Goal: Check status: Check status

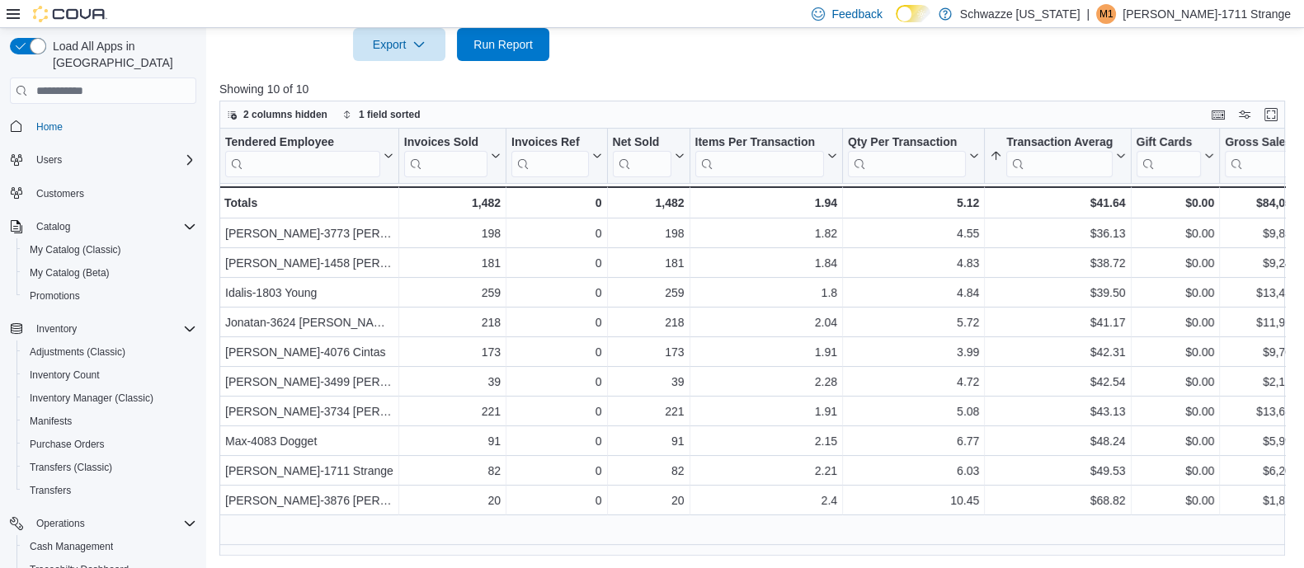
scroll to position [213, 0]
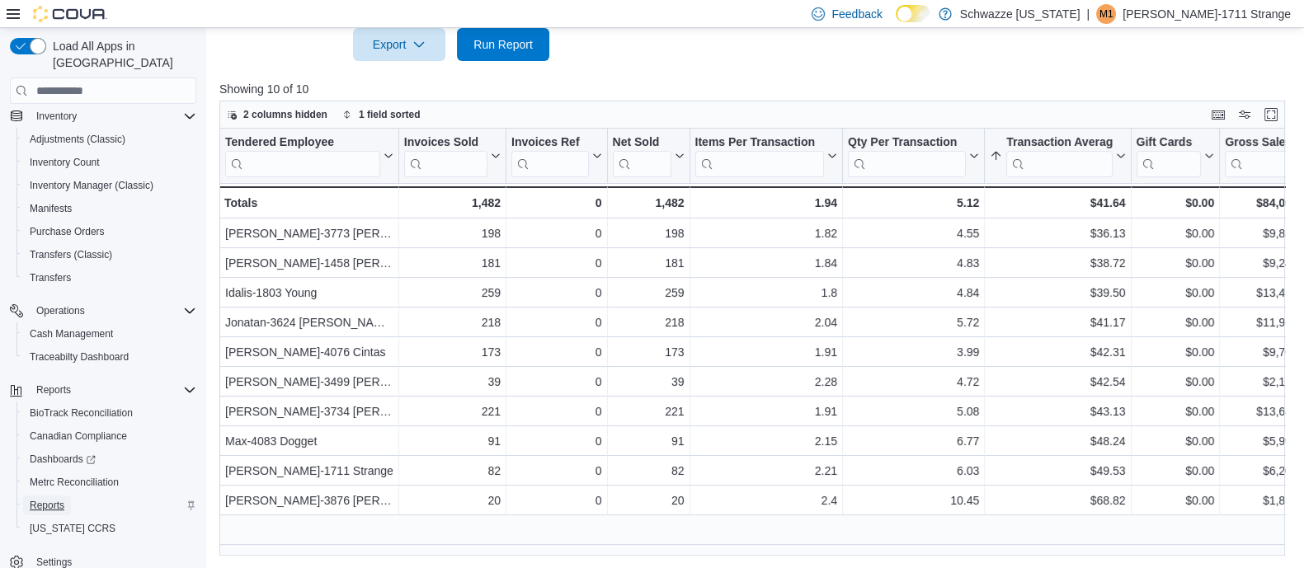
click at [50, 499] on span "Reports" at bounding box center [47, 505] width 35 height 13
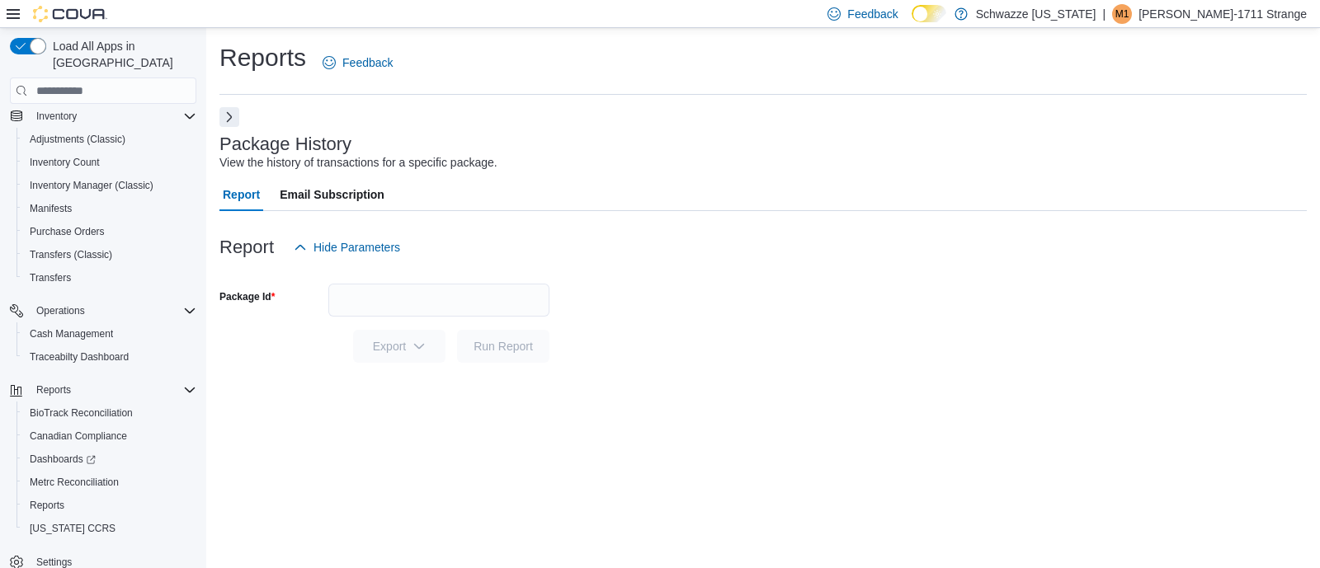
click at [238, 124] on button "Next" at bounding box center [229, 117] width 20 height 20
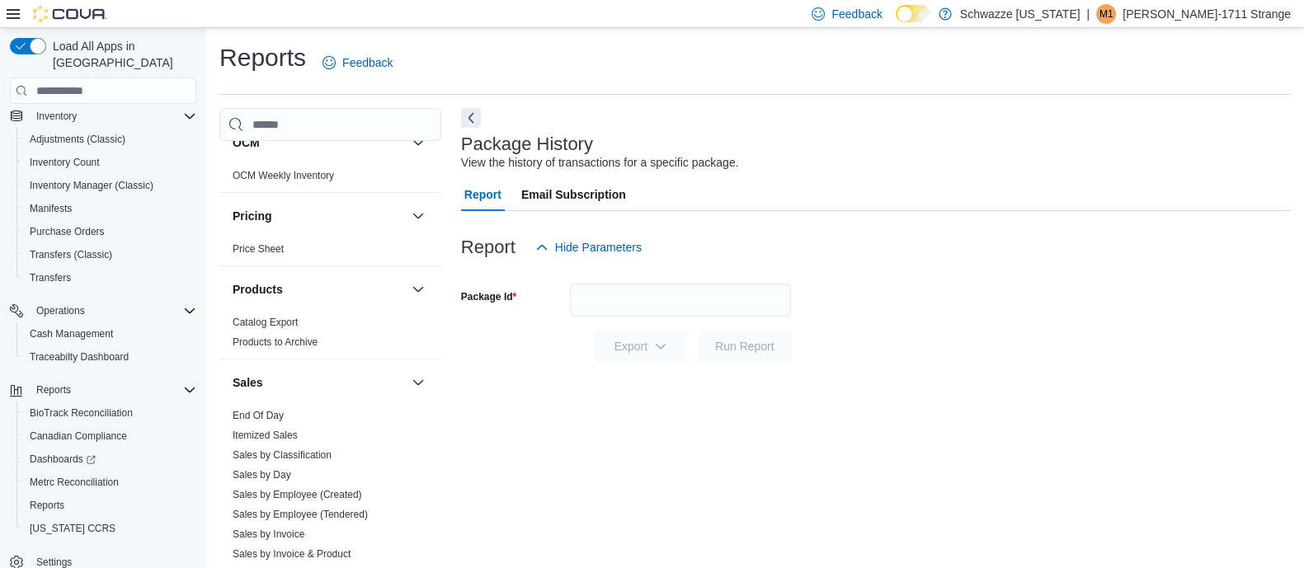
scroll to position [1006, 0]
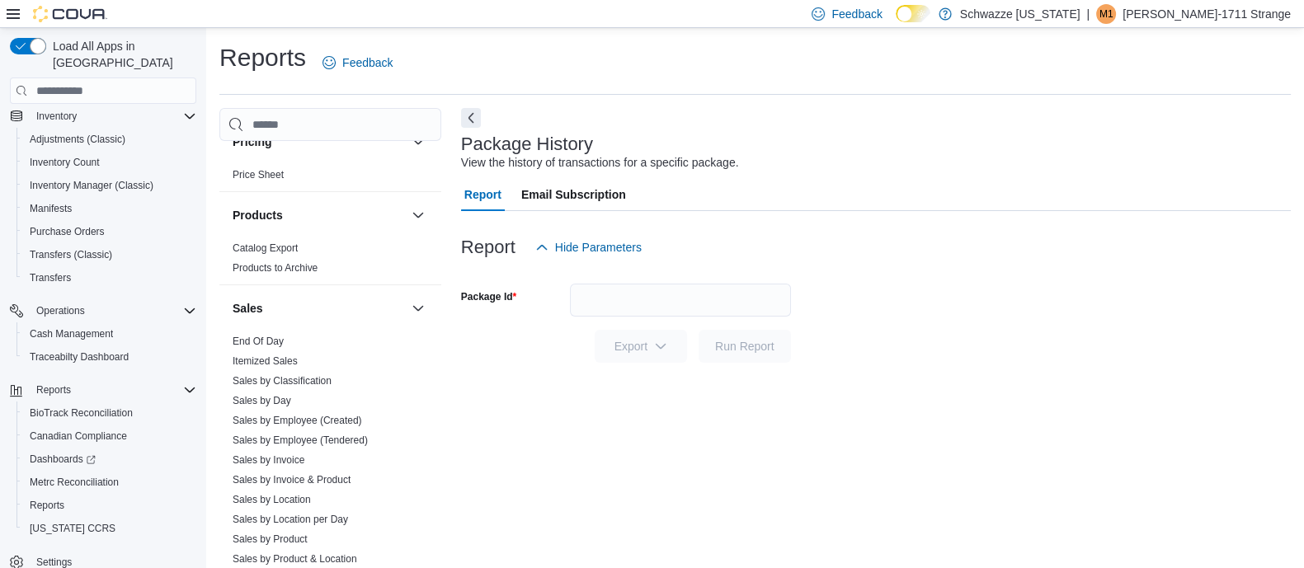
click at [242, 327] on div "Sales" at bounding box center [330, 308] width 222 height 46
click at [252, 340] on link "End Of Day" at bounding box center [258, 342] width 51 height 12
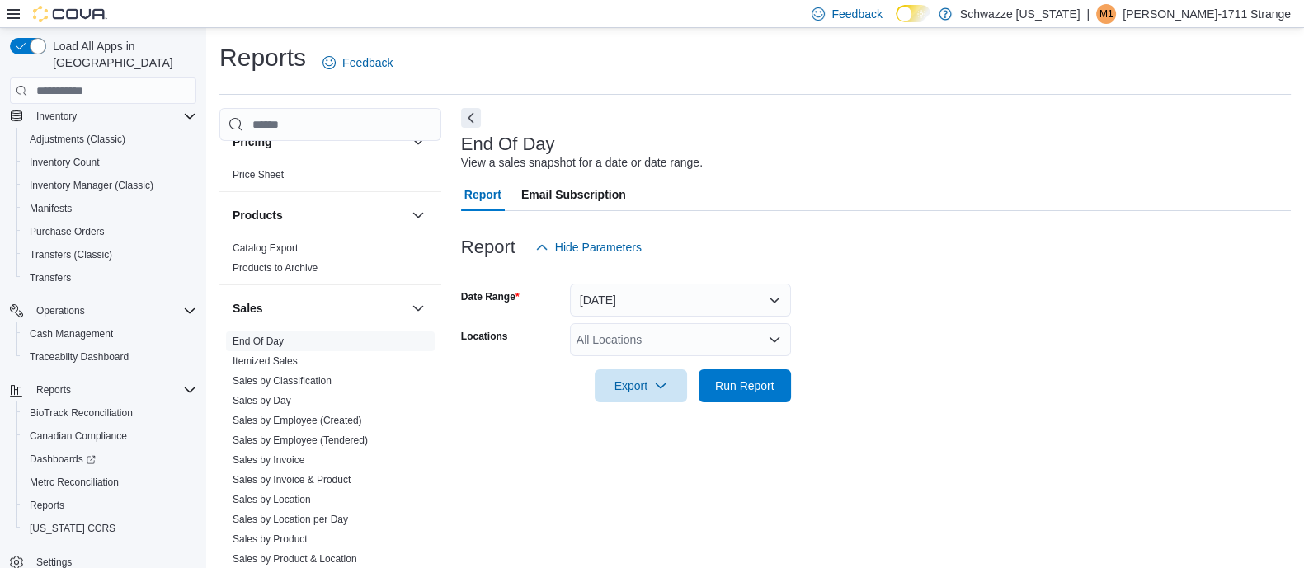
scroll to position [12, 0]
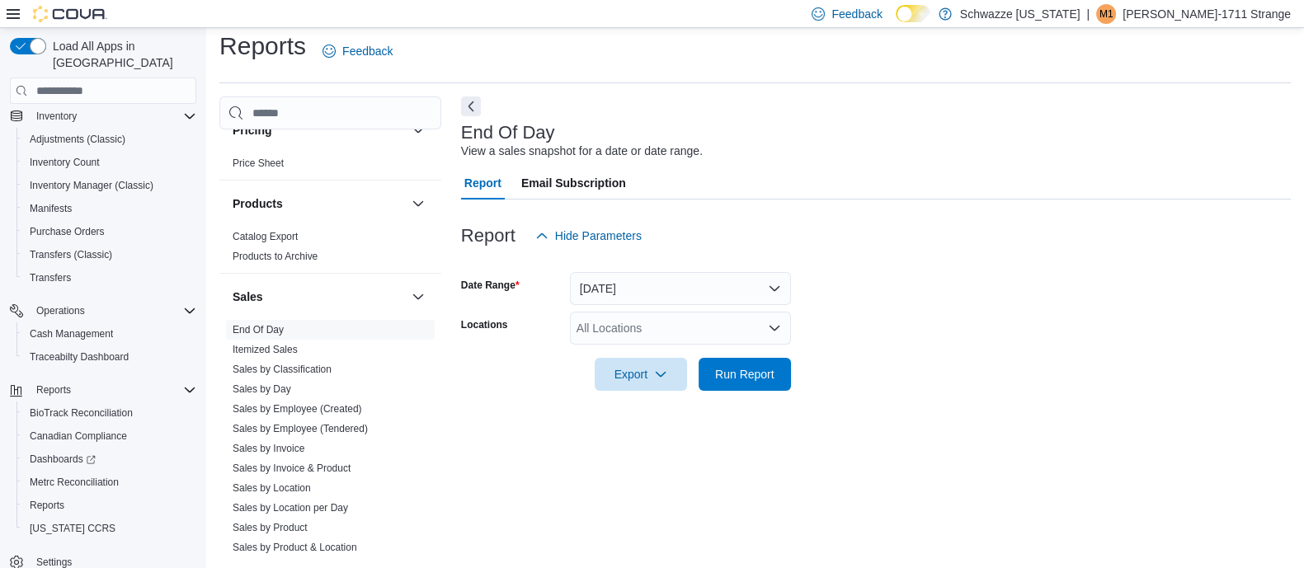
click at [652, 315] on div "All Locations" at bounding box center [680, 328] width 221 height 33
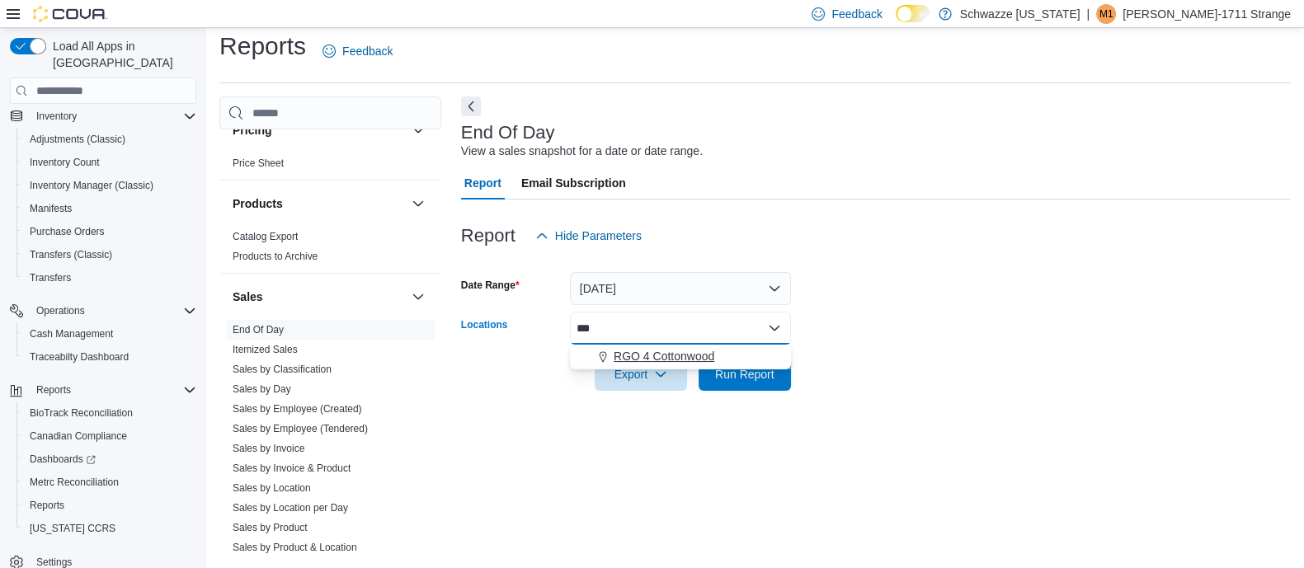
type input "***"
click at [674, 352] on span "RGO 4 Cottonwood" at bounding box center [664, 356] width 101 height 16
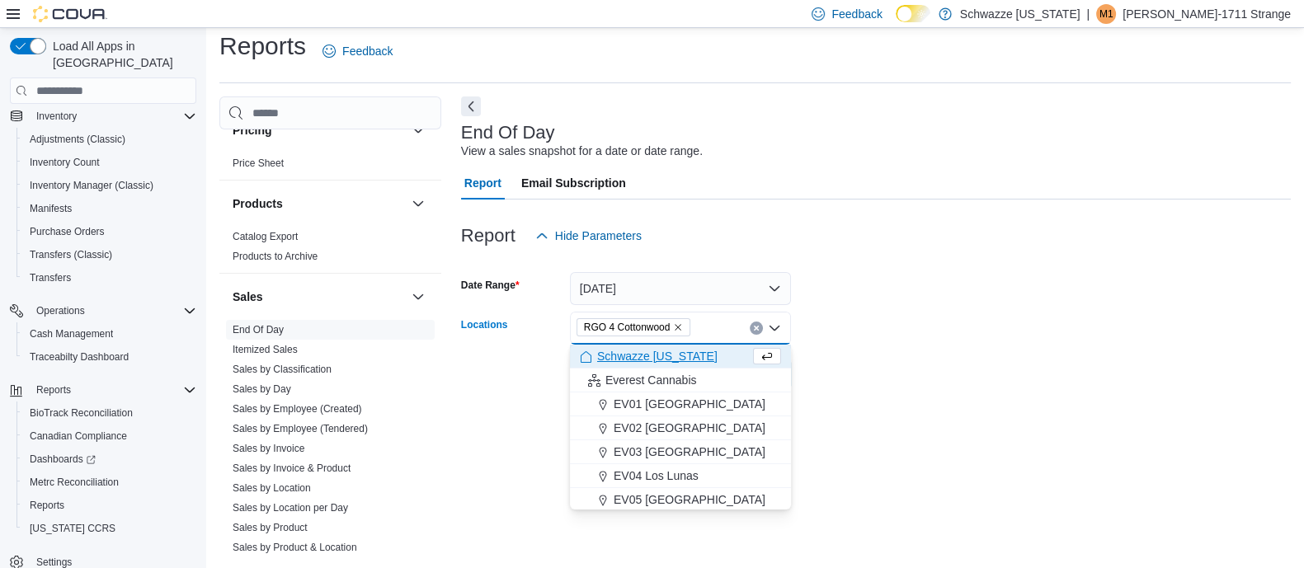
click at [1053, 391] on div at bounding box center [876, 401] width 830 height 20
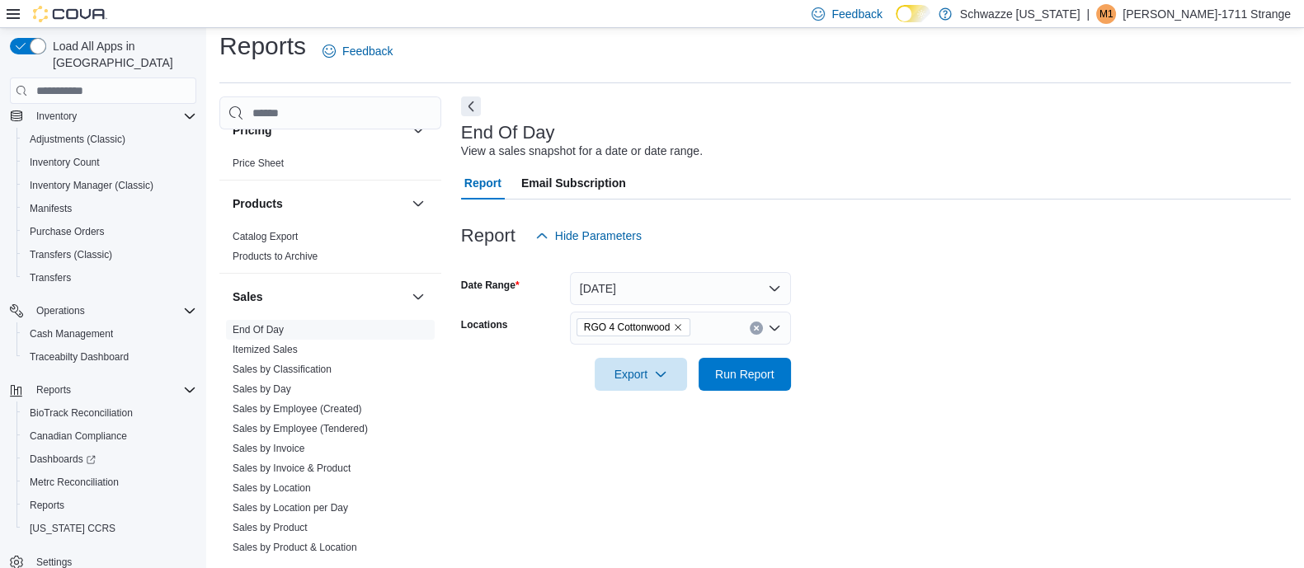
click at [782, 397] on div at bounding box center [876, 401] width 830 height 20
click at [764, 360] on span "Run Report" at bounding box center [745, 373] width 73 height 33
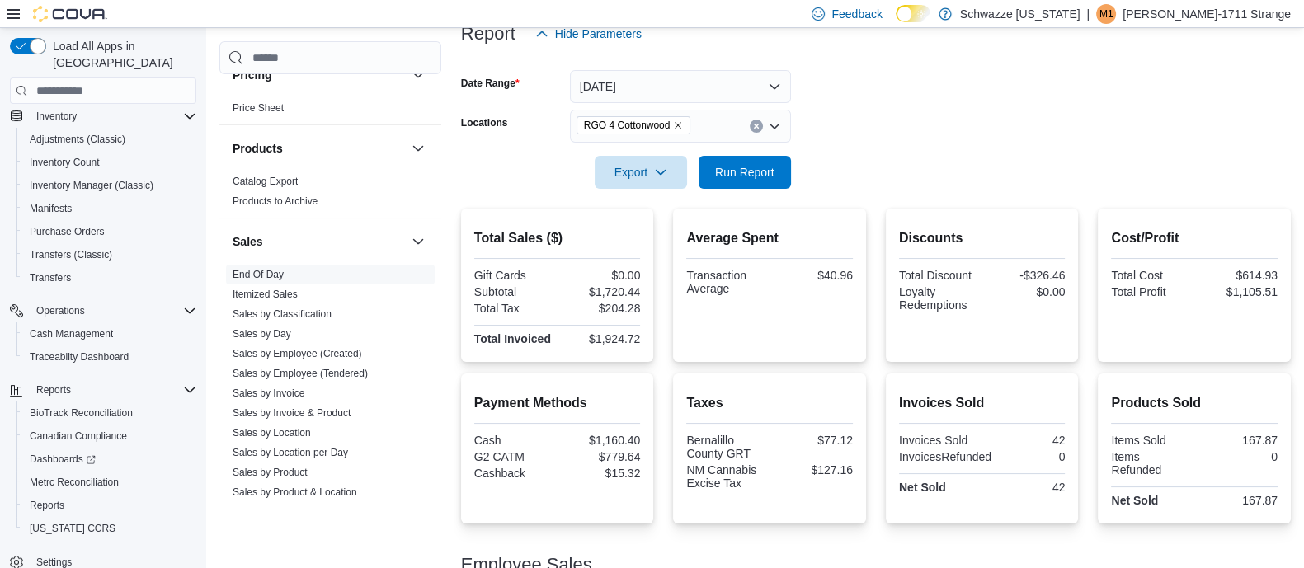
scroll to position [213, 0]
click at [766, 179] on span "Run Report" at bounding box center [744, 172] width 59 height 16
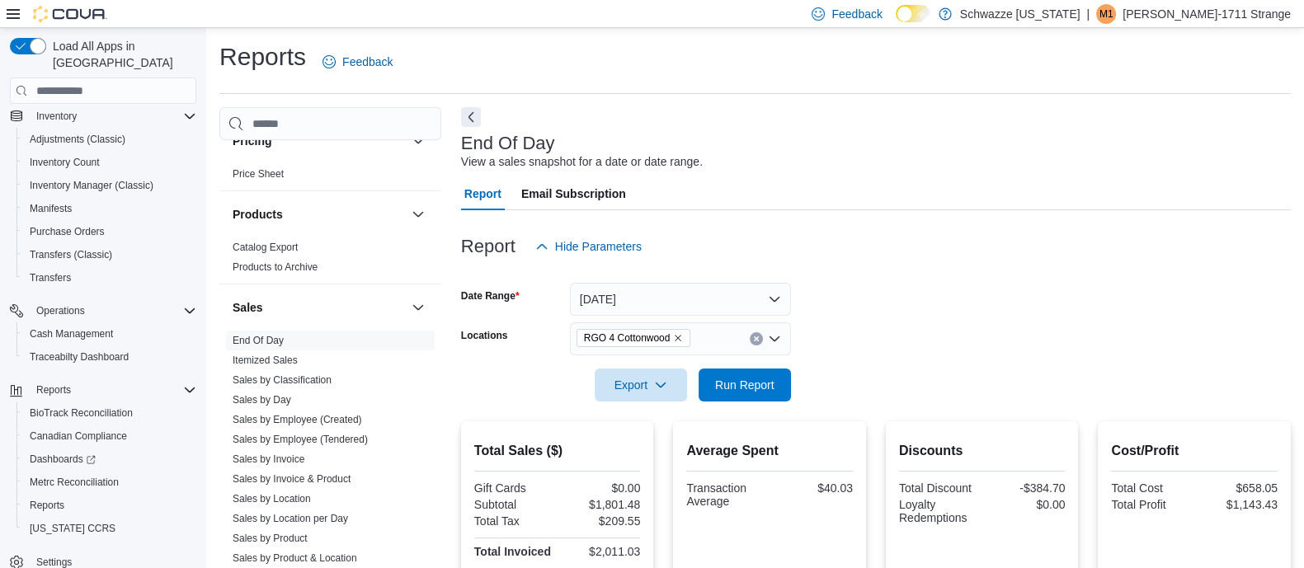
scroll to position [133, 0]
